Goal: Information Seeking & Learning: Learn about a topic

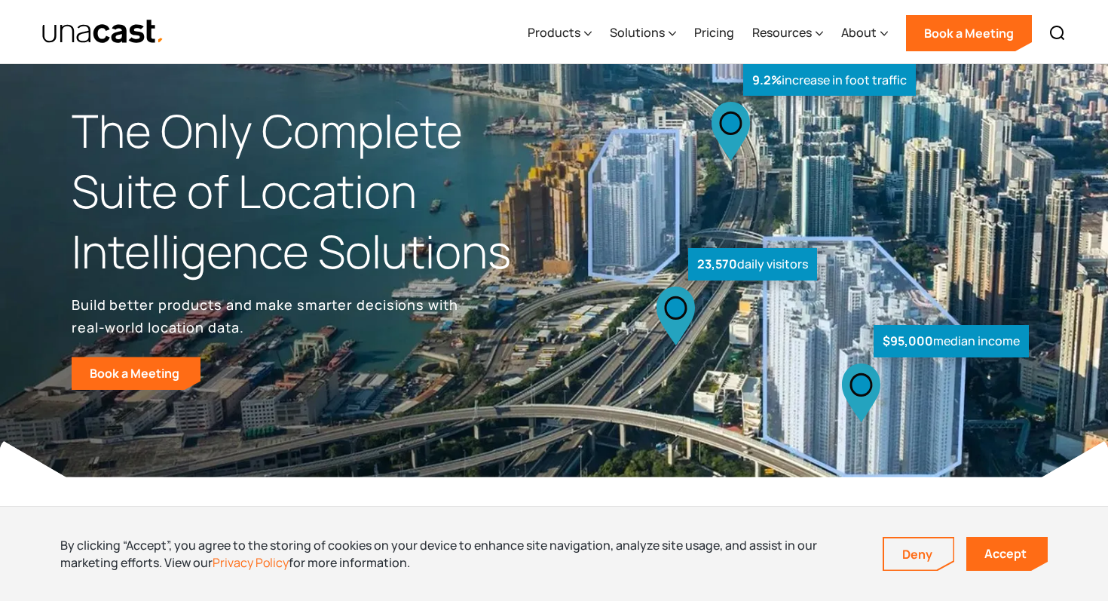
scroll to position [29, 0]
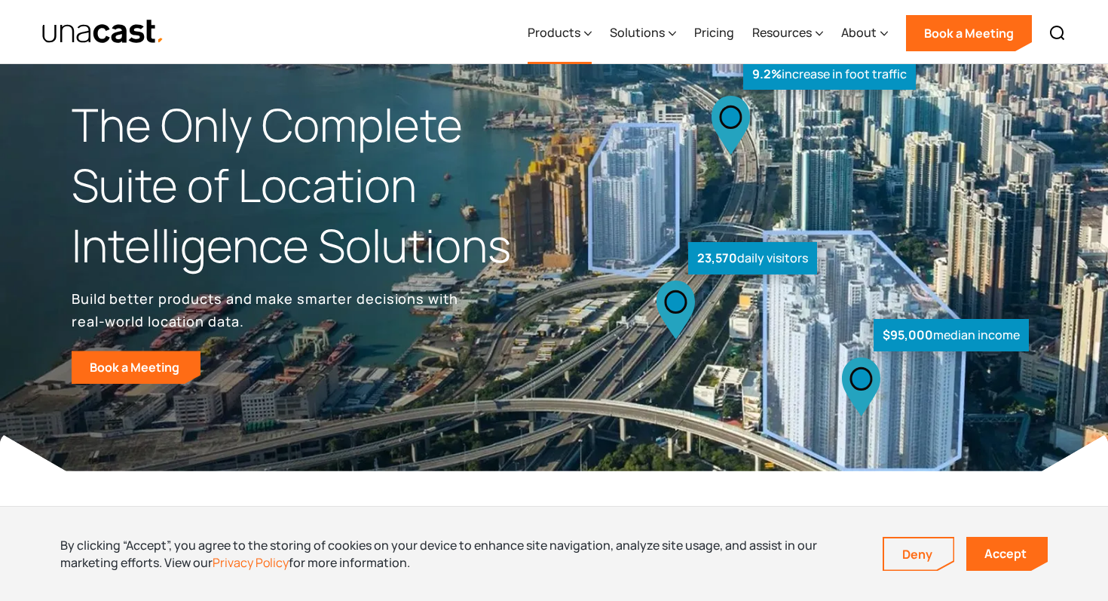
click at [587, 32] on icon at bounding box center [588, 34] width 7 height 4
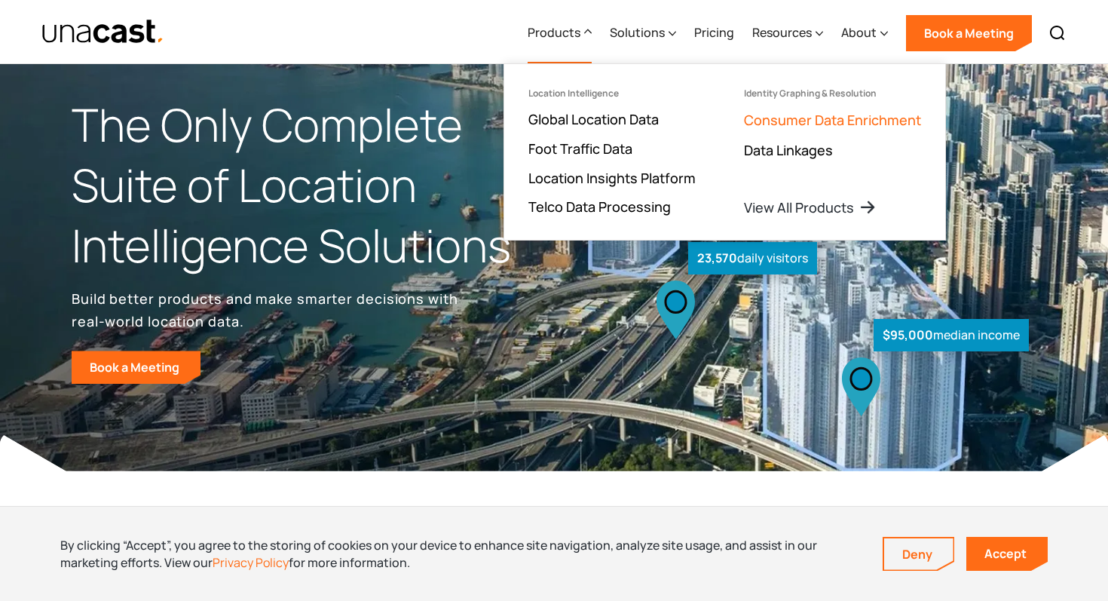
click at [833, 128] on link "Consumer Data Enrichment" at bounding box center [832, 120] width 177 height 18
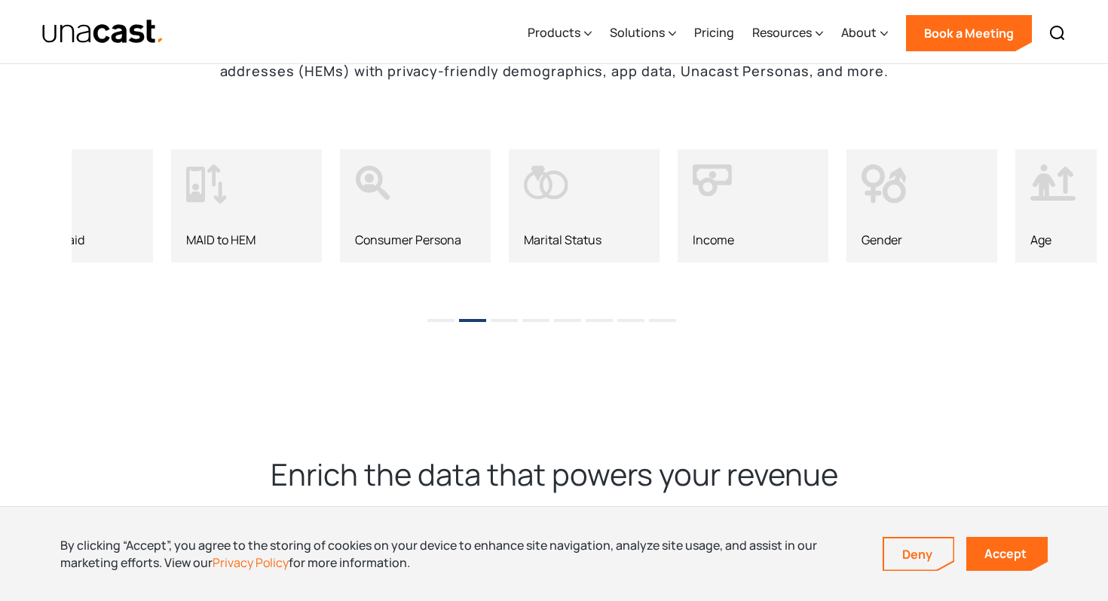
scroll to position [1553, 0]
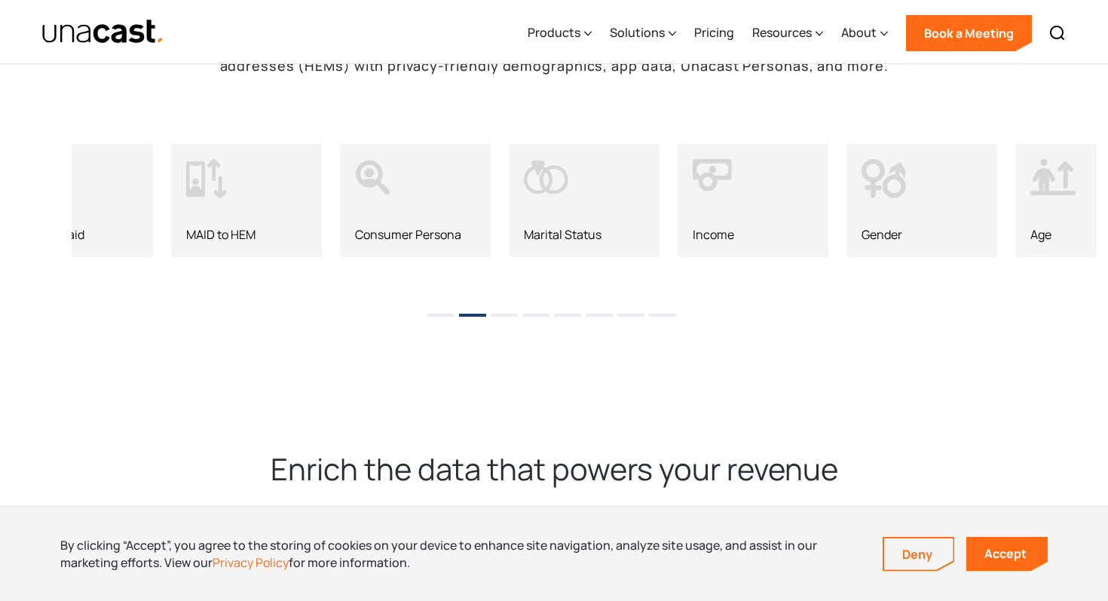
click at [507, 304] on li "3" at bounding box center [504, 309] width 27 height 23
click at [537, 303] on li "4" at bounding box center [535, 309] width 27 height 23
click at [567, 313] on button "5" at bounding box center [567, 314] width 27 height 3
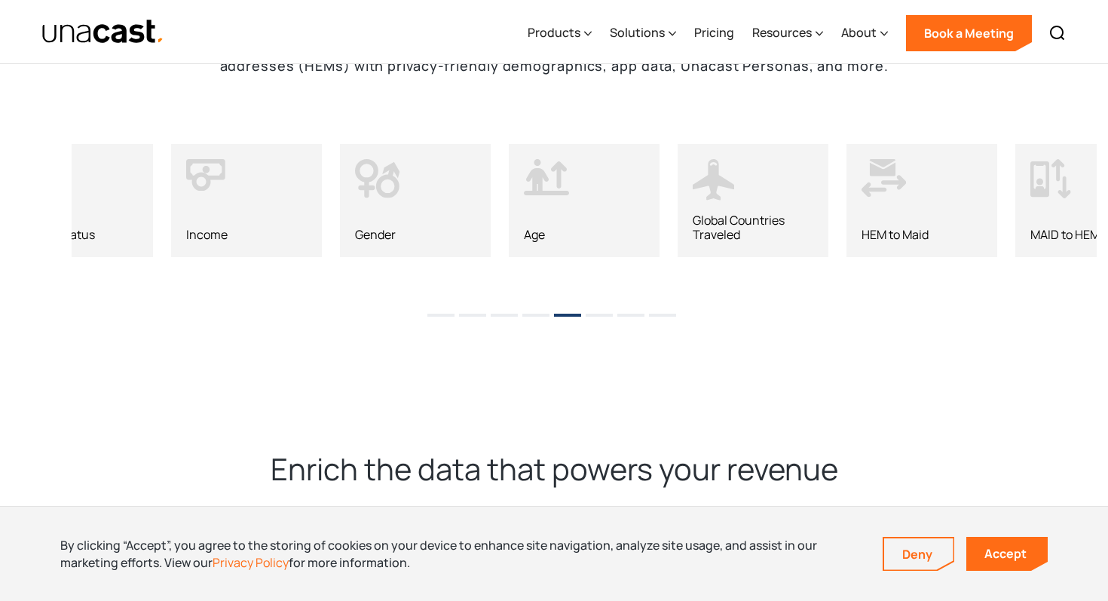
click at [597, 304] on li "6" at bounding box center [599, 309] width 27 height 23
click at [628, 304] on li "7" at bounding box center [630, 309] width 27 height 23
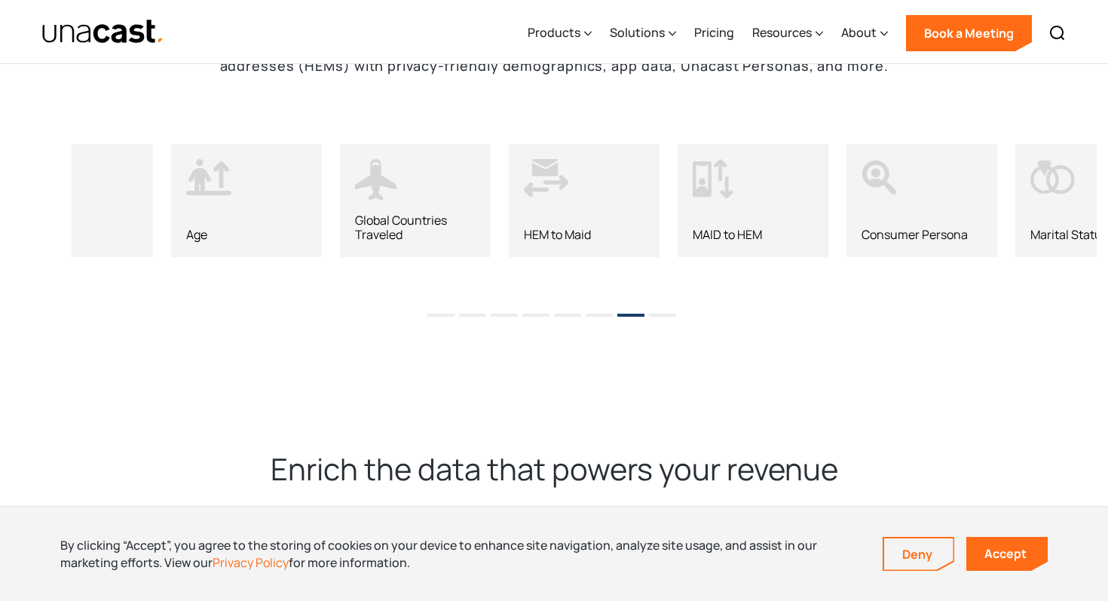
click at [661, 304] on li "8" at bounding box center [662, 309] width 27 height 23
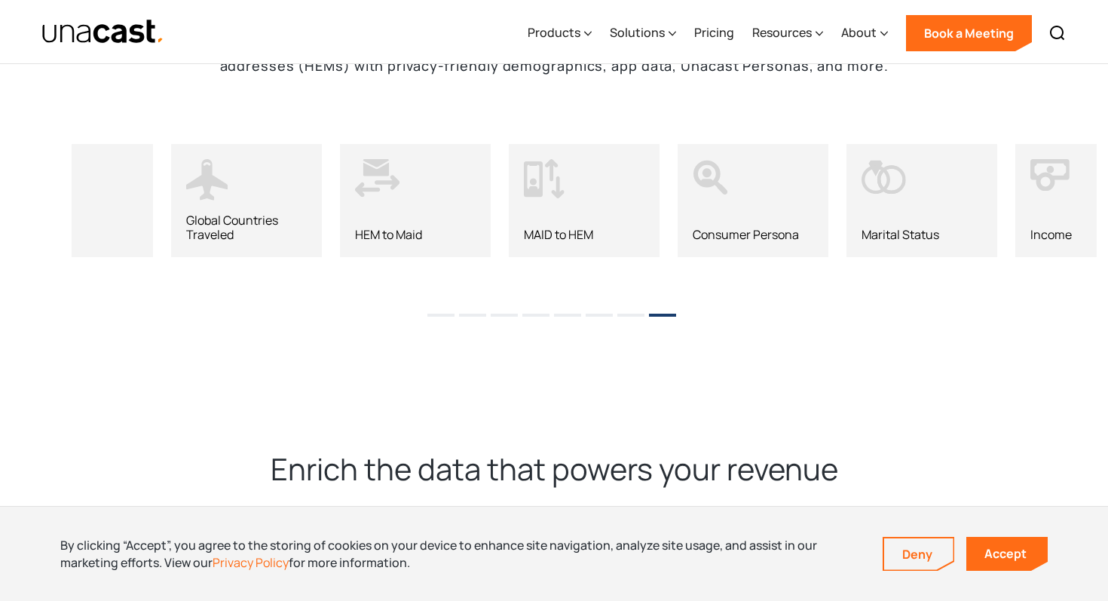
click at [711, 198] on div at bounding box center [715, 184] width 45 height 51
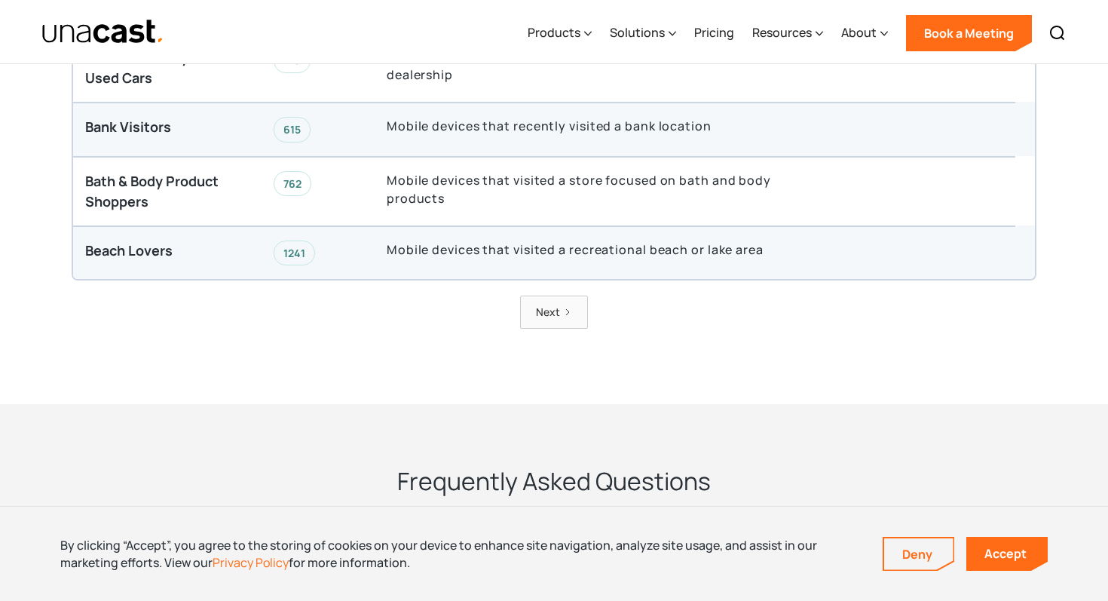
scroll to position [4059, 0]
click at [555, 304] on div "Next" at bounding box center [548, 312] width 24 height 17
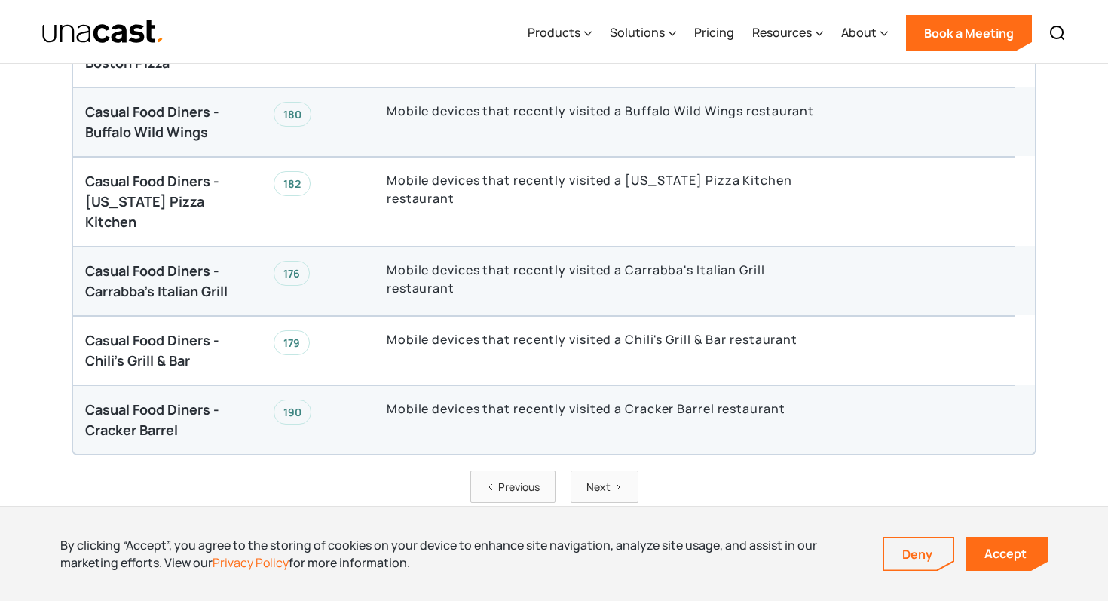
click at [607, 478] on div "Next" at bounding box center [598, 486] width 24 height 17
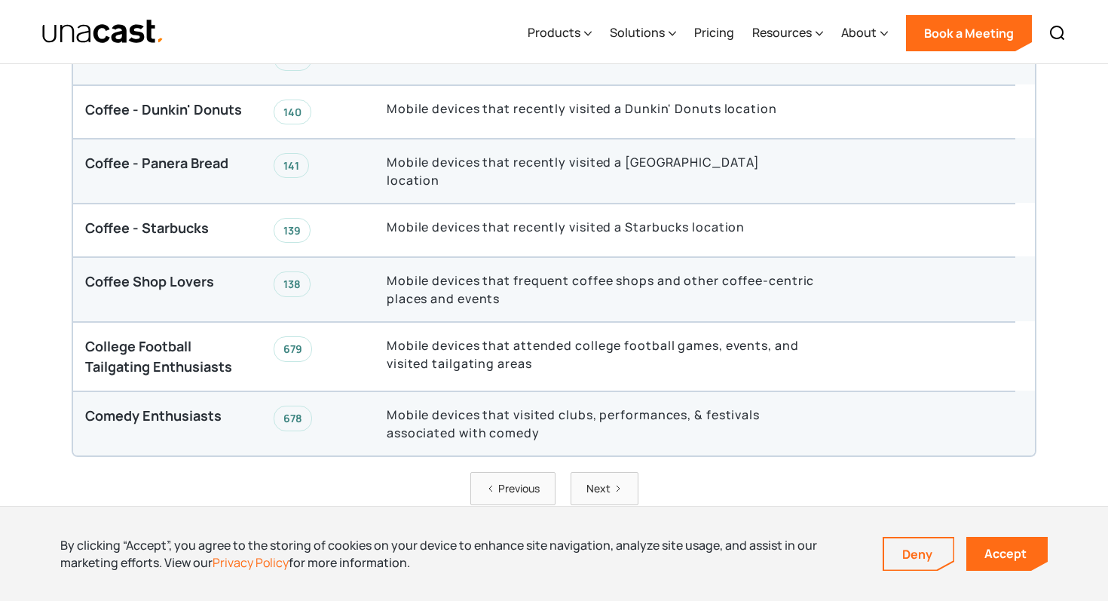
click at [607, 472] on link "Next" at bounding box center [604, 488] width 68 height 32
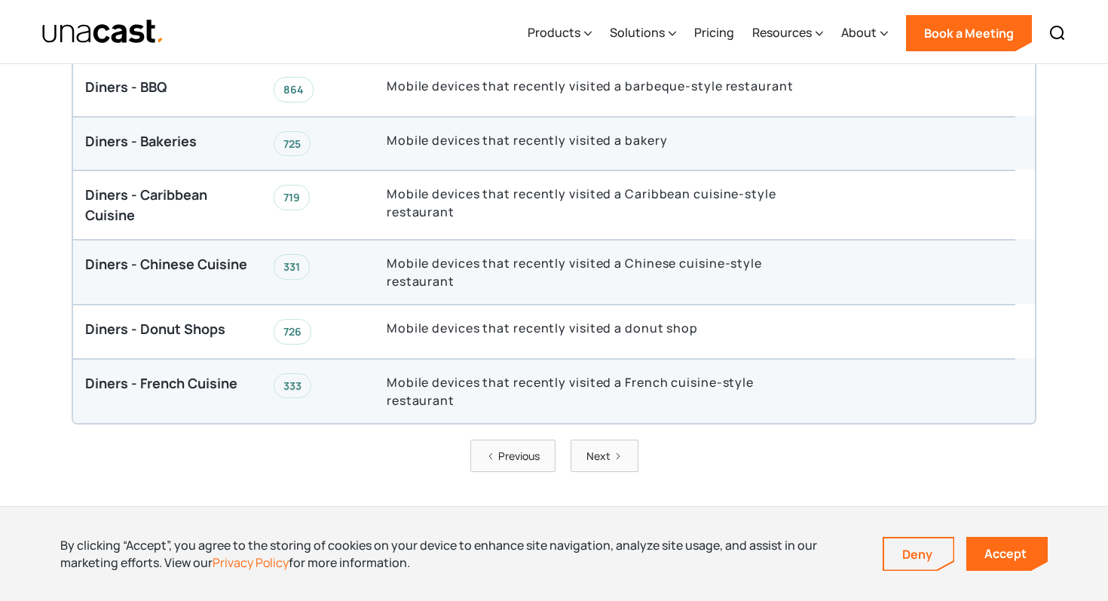
click at [615, 451] on icon "Next Page" at bounding box center [617, 455] width 9 height 9
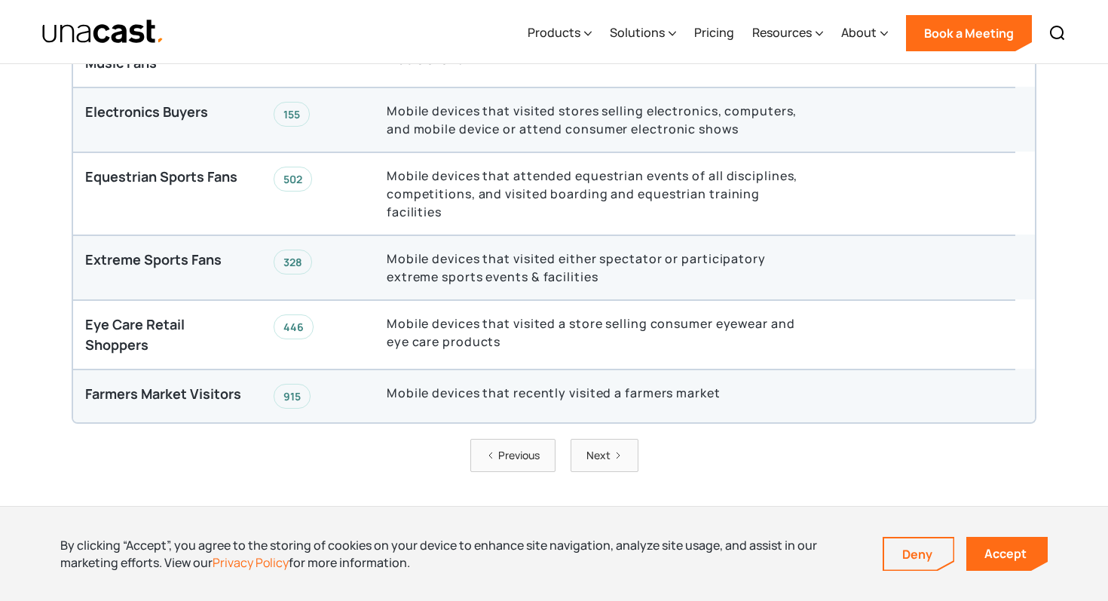
click at [608, 446] on div "Next" at bounding box center [598, 454] width 24 height 17
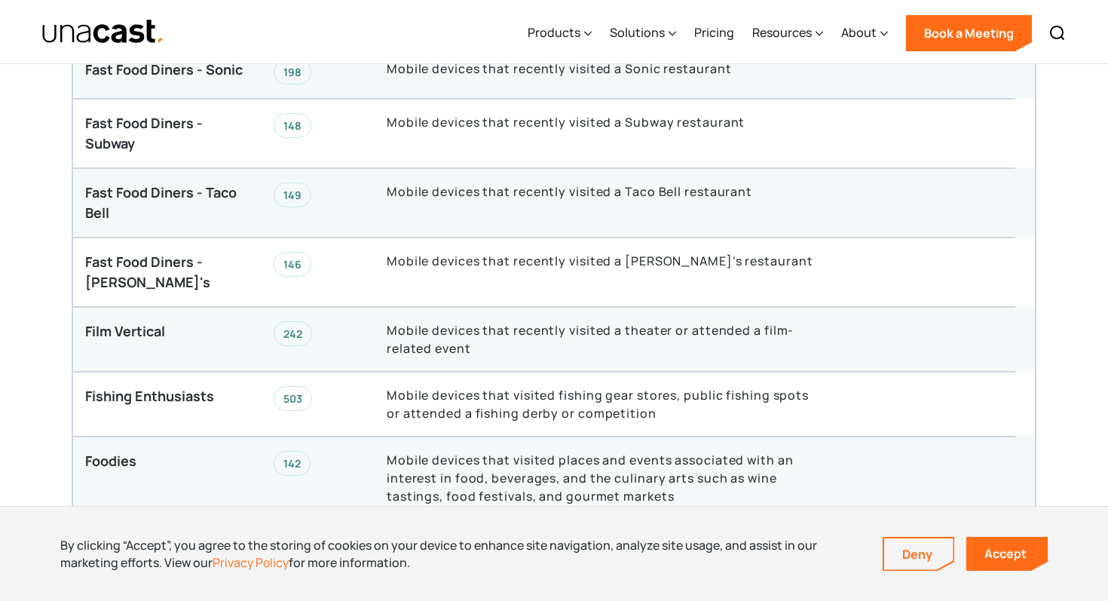
click at [608, 451] on p "Mobile devices that visited places and events associated with an interest in fo…" at bounding box center [601, 478] width 428 height 54
click at [601, 543] on div "Next" at bounding box center [598, 551] width 24 height 17
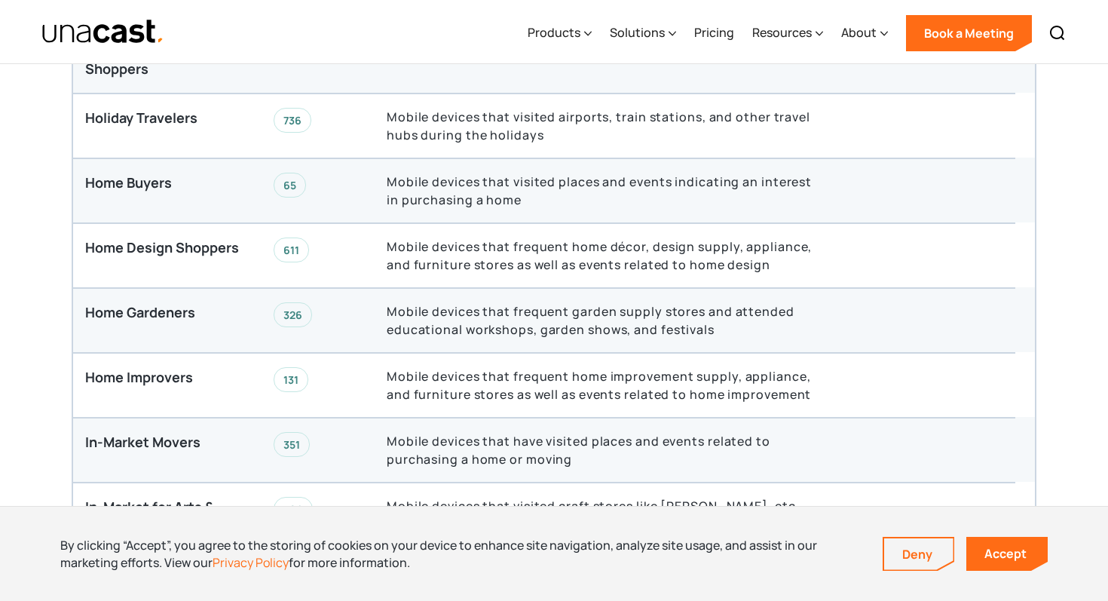
scroll to position [3762, 0]
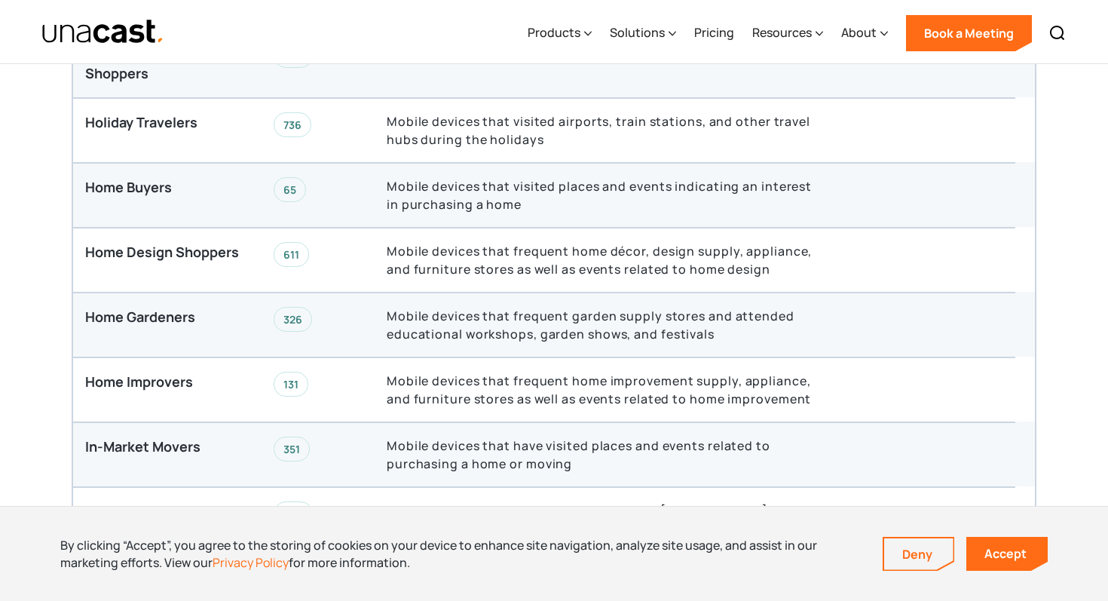
click at [288, 182] on div "65" at bounding box center [290, 189] width 32 height 25
click at [450, 182] on p "Mobile devices that visited places and events indicating an interest in purchas…" at bounding box center [601, 195] width 428 height 36
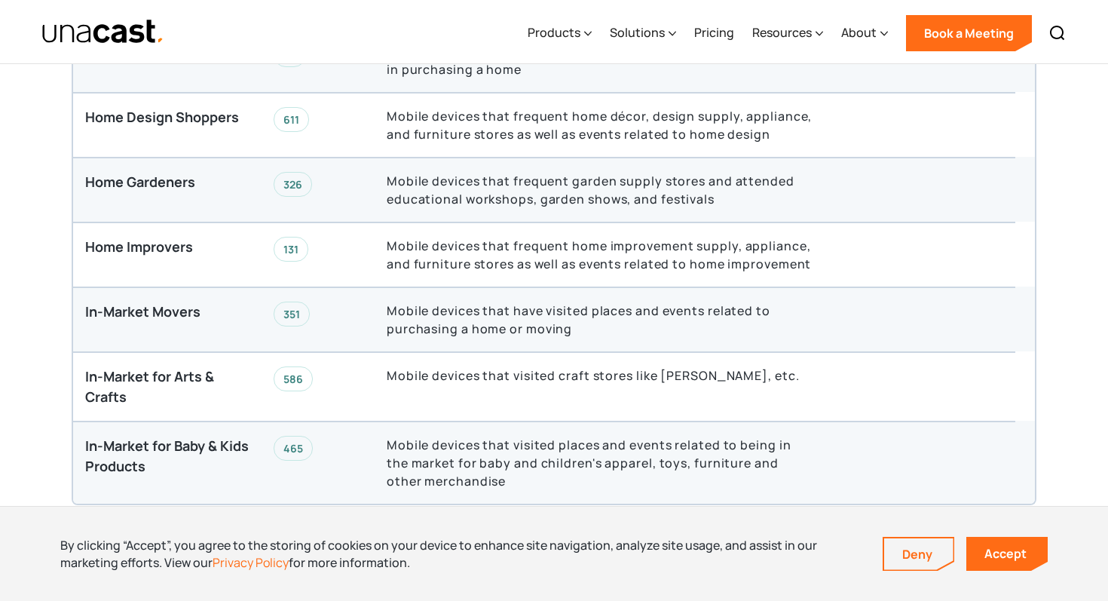
scroll to position [3821, 0]
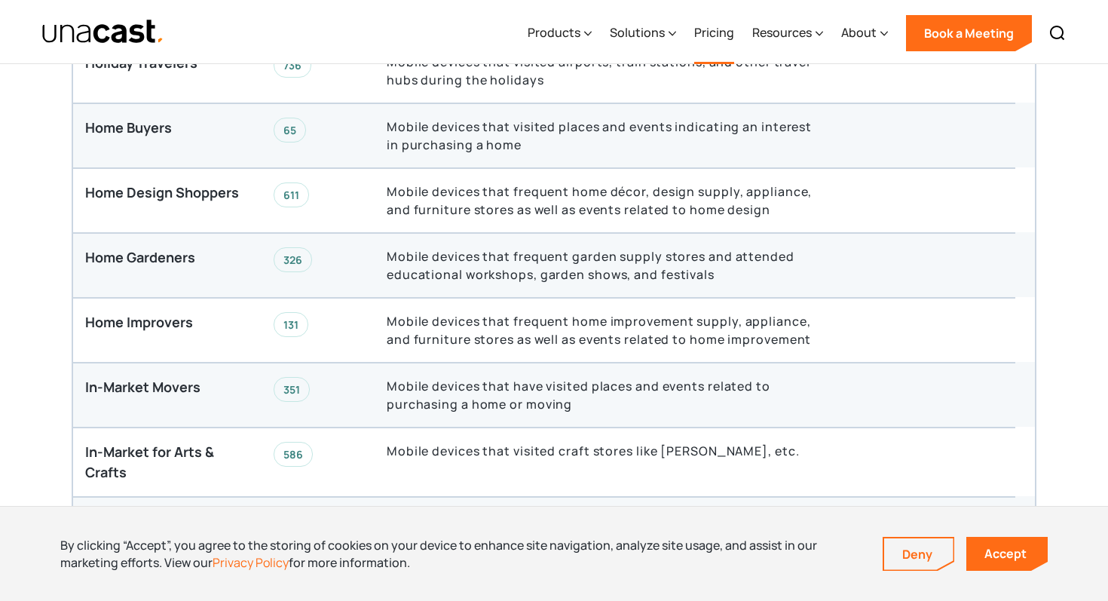
click at [702, 29] on link "Pricing" at bounding box center [714, 33] width 40 height 62
